Goal: Information Seeking & Learning: Find specific fact

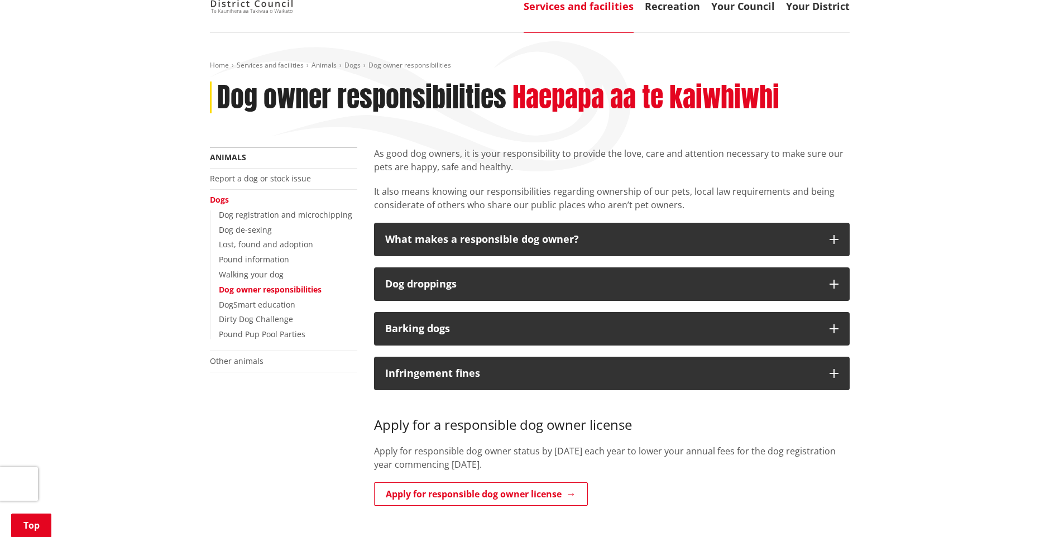
scroll to position [56, 0]
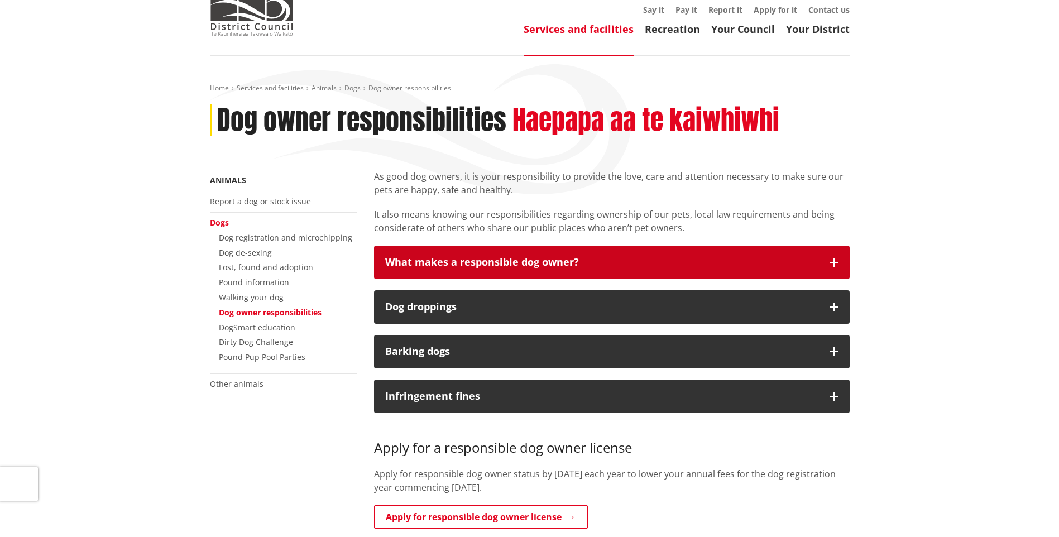
click at [617, 250] on button "What makes a responsible dog owner?" at bounding box center [612, 262] width 476 height 33
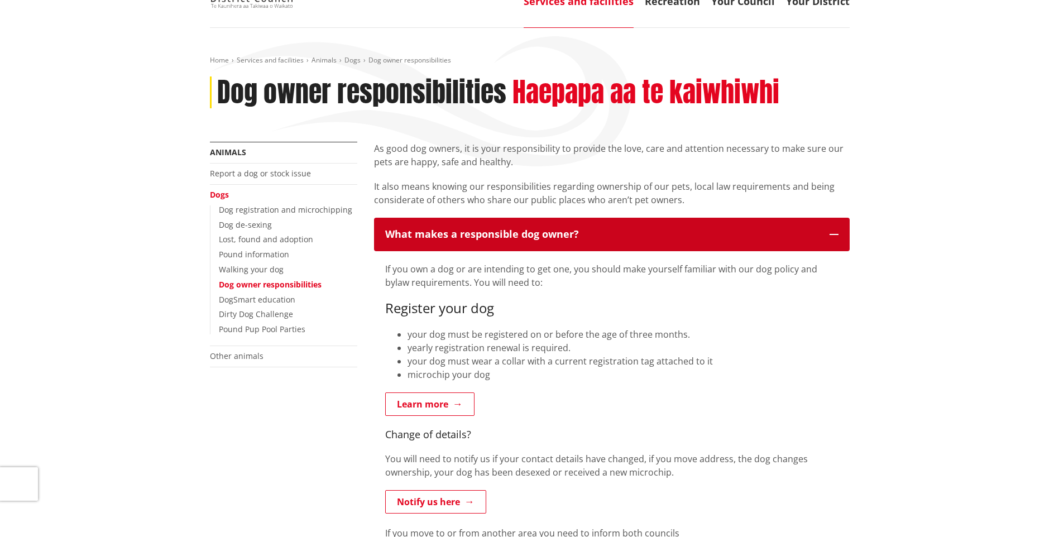
scroll to position [0, 0]
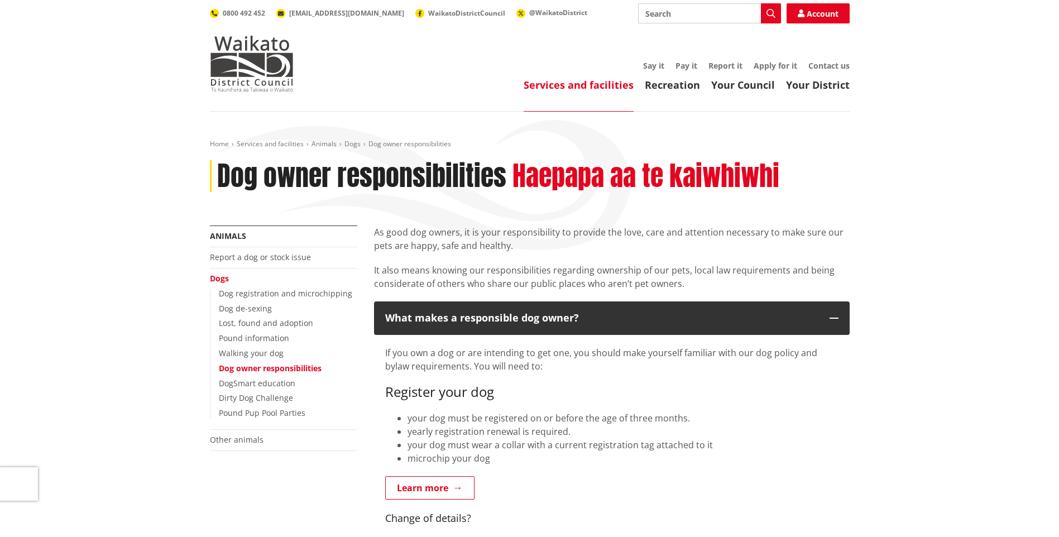
click at [690, 15] on input "Search" at bounding box center [709, 13] width 143 height 20
type input "rural dog ownership"
click at [774, 20] on button "Search" at bounding box center [771, 13] width 20 height 20
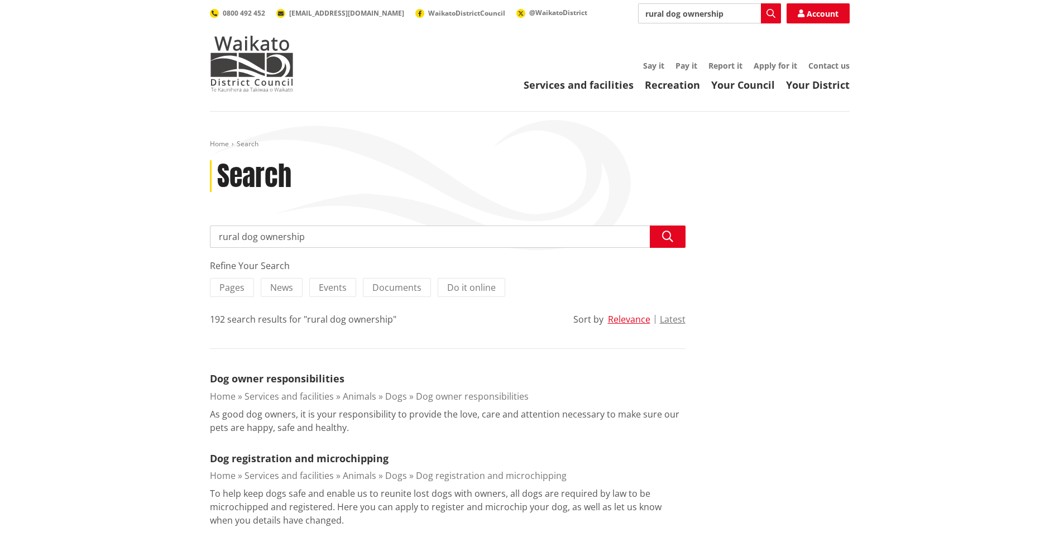
drag, startPoint x: 706, startPoint y: 18, endPoint x: 528, endPoint y: 20, distance: 178.1
click at [528, 20] on div "Search rural dog ownership Search Account 0800 492 452 info@waidc.govt.nz Waika…" at bounding box center [530, 13] width 640 height 20
type input "agressive dog"
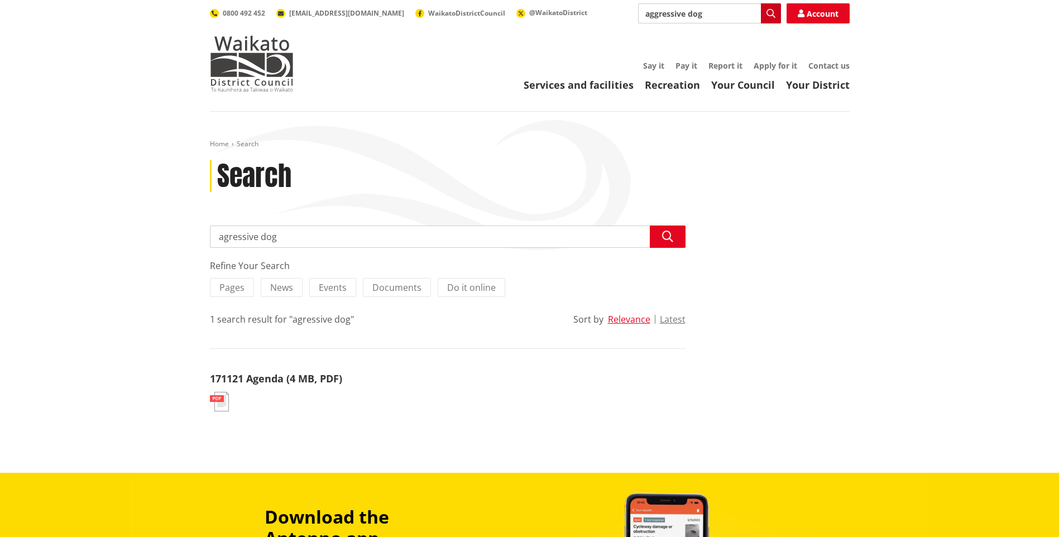
type input "aggressive dog"
click at [771, 14] on icon "button" at bounding box center [770, 13] width 9 height 9
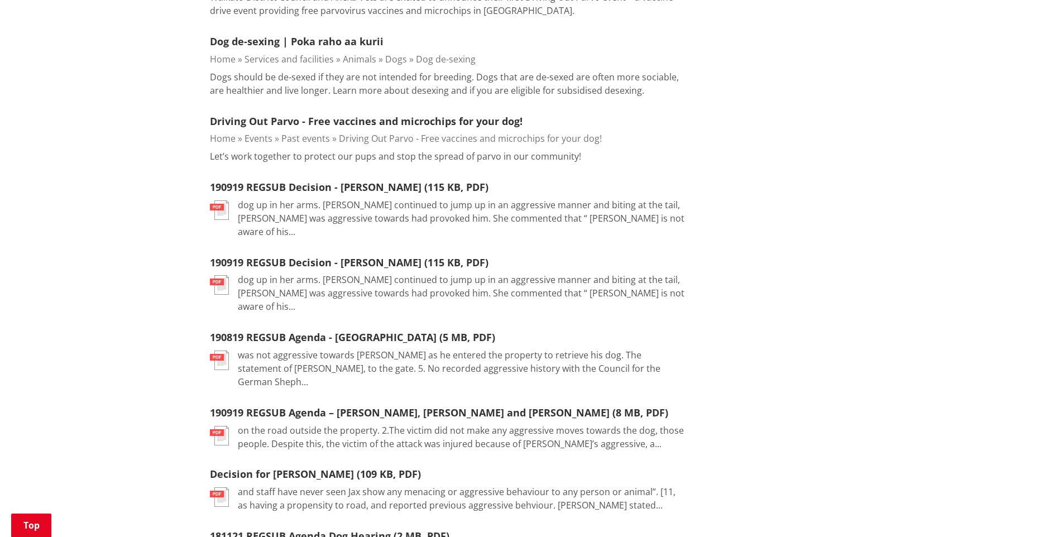
scroll to position [502, 0]
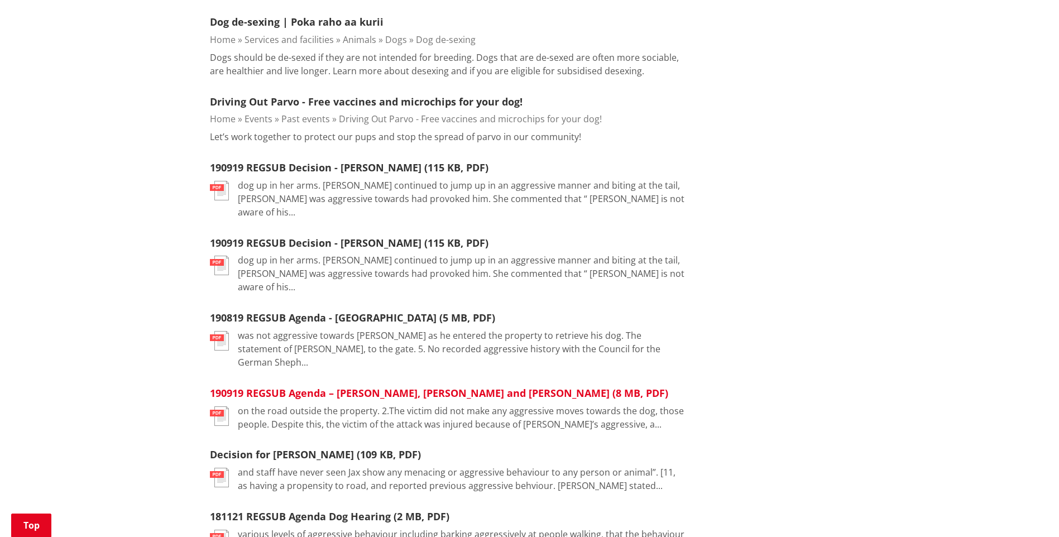
click at [418, 386] on link "190919 REGSUB Agenda – Williams, Keating and Maynard (8 MB, PDF)" at bounding box center [439, 392] width 458 height 13
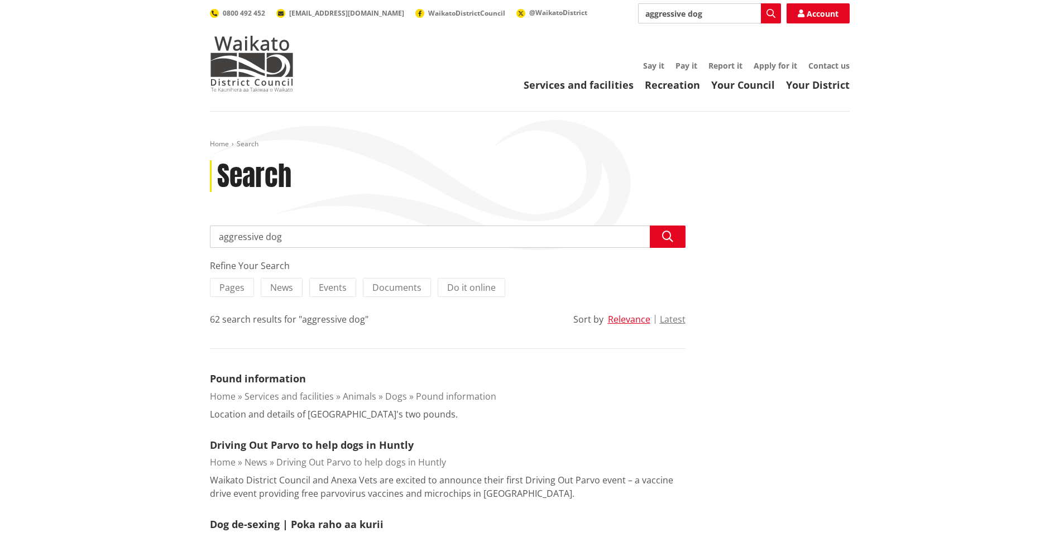
drag, startPoint x: 308, startPoint y: 238, endPoint x: 69, endPoint y: 231, distance: 239.0
type input "louise williams"
